Goal: Browse casually

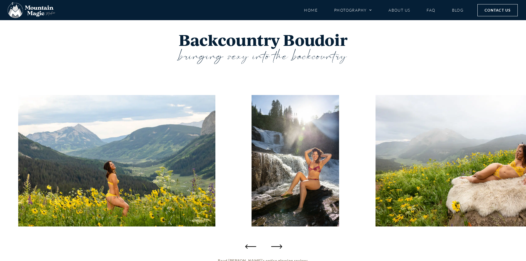
click at [278, 249] on icon "Next slide" at bounding box center [276, 246] width 11 height 11
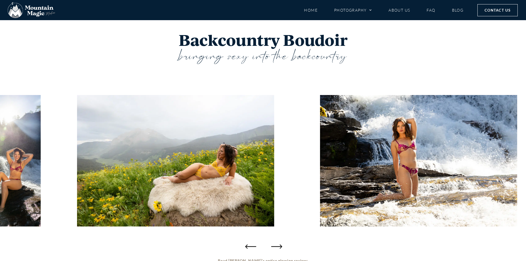
click at [278, 249] on icon "Next slide" at bounding box center [276, 246] width 11 height 11
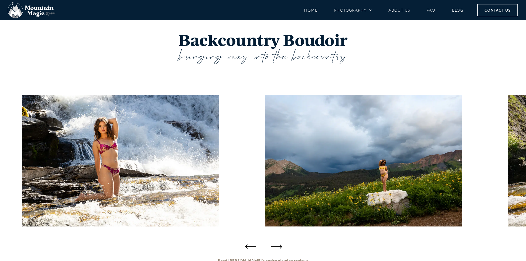
click at [278, 249] on icon "Next slide" at bounding box center [276, 246] width 11 height 11
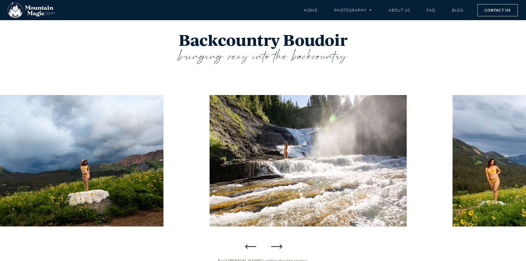
click at [278, 249] on icon "Next slide" at bounding box center [276, 246] width 11 height 11
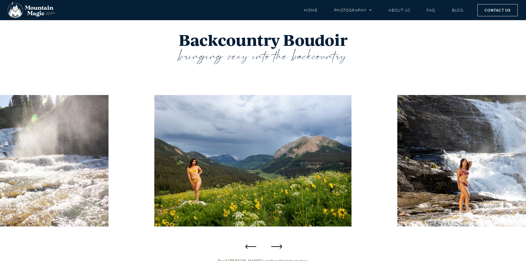
click at [278, 249] on icon "Next slide" at bounding box center [276, 246] width 11 height 11
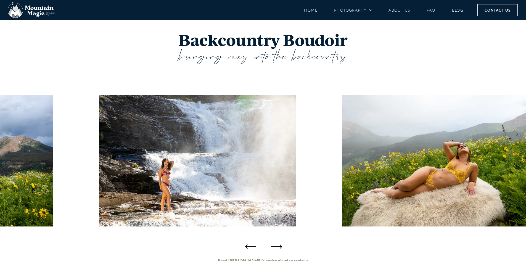
click at [278, 249] on icon "Next slide" at bounding box center [276, 246] width 11 height 11
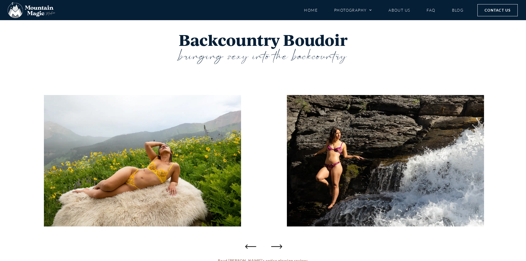
click at [278, 249] on icon "Next slide" at bounding box center [276, 246] width 11 height 11
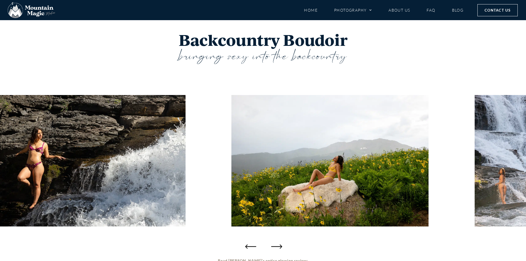
click at [278, 249] on icon "Next slide" at bounding box center [276, 246] width 11 height 11
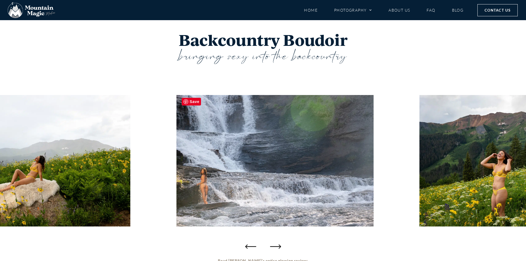
click at [265, 215] on img "16 / 20" at bounding box center [274, 161] width 197 height 132
click at [265, 216] on img "16 / 20" at bounding box center [274, 161] width 197 height 132
